Goal: Transaction & Acquisition: Purchase product/service

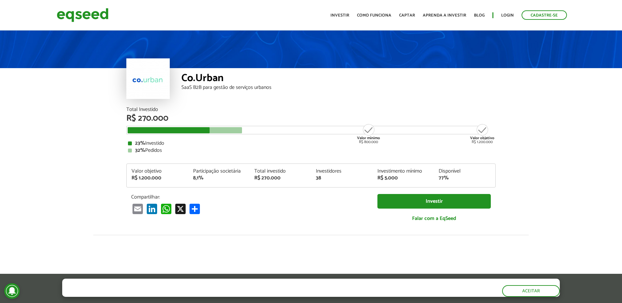
click at [149, 109] on div "Total Investido" at bounding box center [310, 109] width 369 height 5
click at [157, 142] on div "23% Investido" at bounding box center [311, 143] width 366 height 5
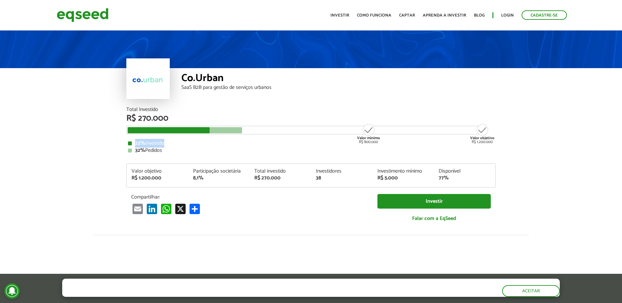
click at [157, 142] on div "23% Investido" at bounding box center [311, 143] width 366 height 5
click at [155, 151] on div "32% Pedidos" at bounding box center [311, 150] width 366 height 5
click at [183, 150] on div "32% Pedidos" at bounding box center [311, 150] width 366 height 5
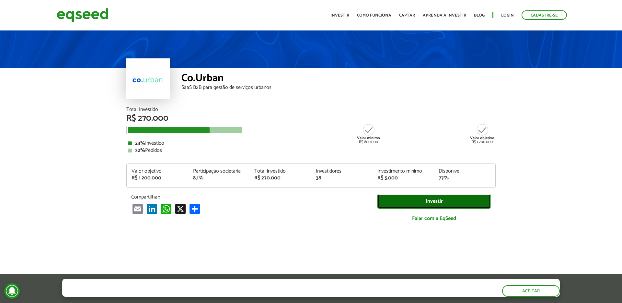
click at [419, 200] on link "Investir" at bounding box center [434, 201] width 113 height 15
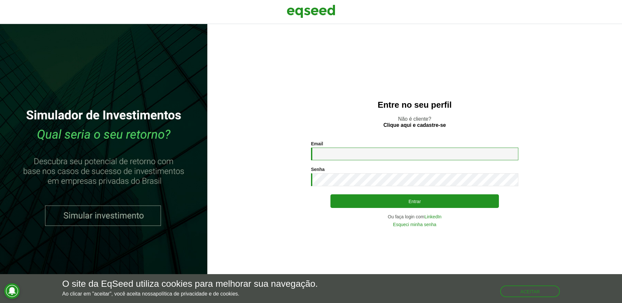
click at [396, 157] on input "Email *" at bounding box center [414, 153] width 207 height 13
click at [421, 138] on div "Entre no seu perfil Não é cliente? Clique aqui e cadastre-se Email * Digite seu…" at bounding box center [414, 163] width 415 height 279
